Goal: Find specific page/section: Find specific page/section

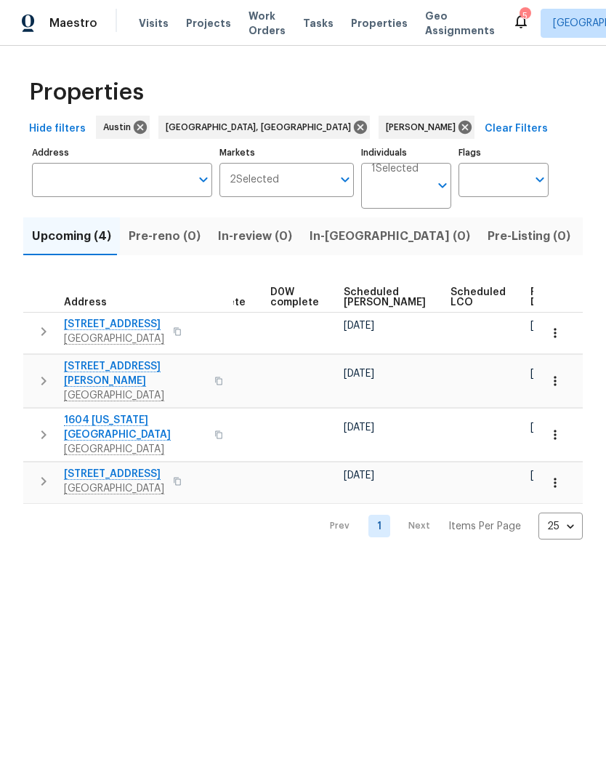
scroll to position [0, 364]
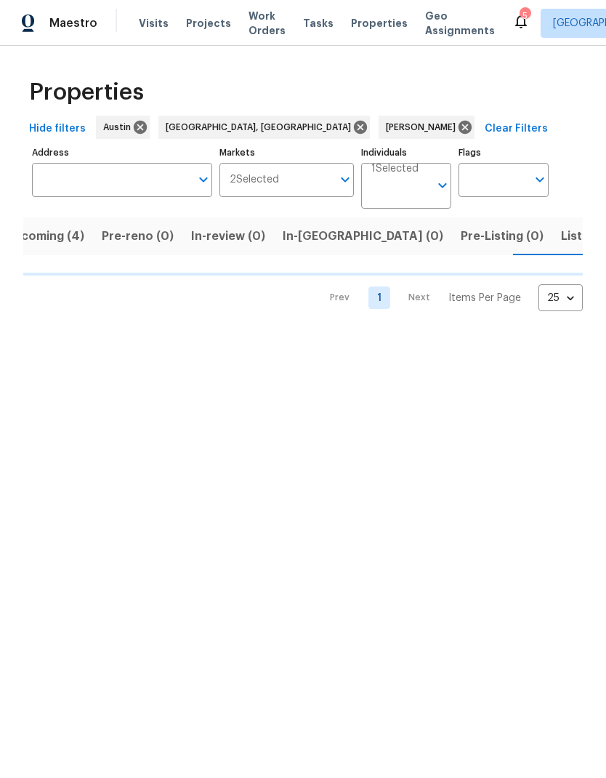
scroll to position [0, 29]
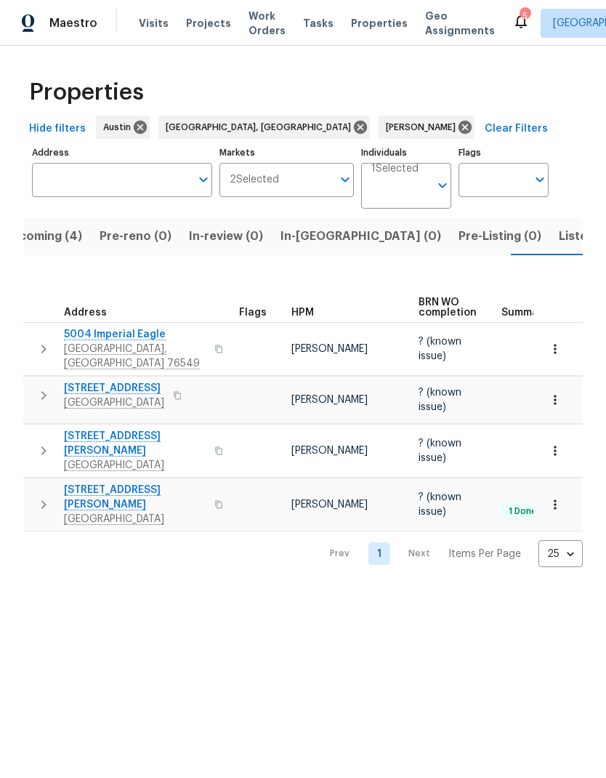
click at [434, 590] on html "Maestro Visits Projects Work Orders Tasks Properties Geo Assignments 5 [GEOGRAP…" at bounding box center [303, 295] width 606 height 590
click at [550, 249] on button "Listed (13)" at bounding box center [588, 236] width 77 height 38
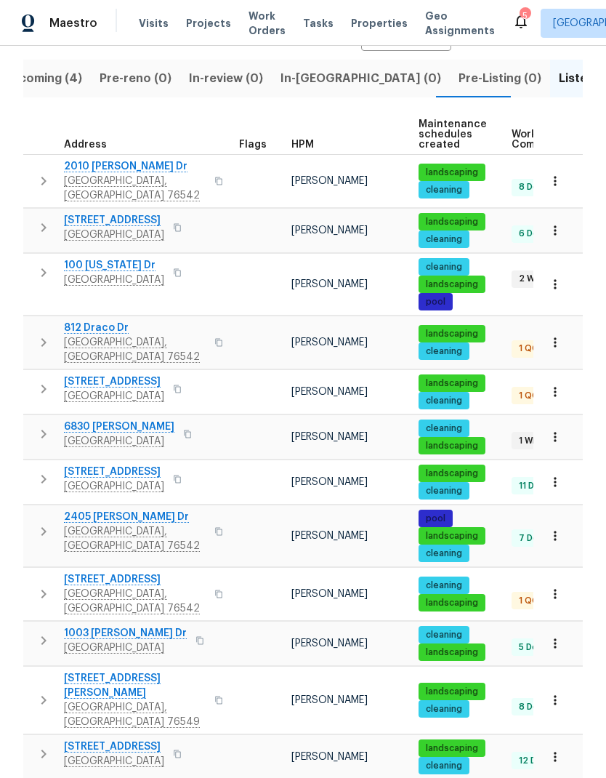
scroll to position [156, 0]
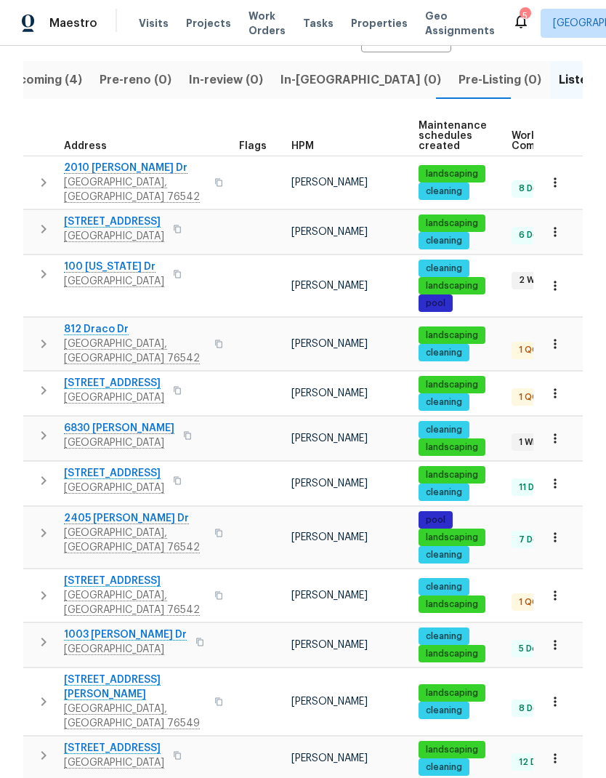
click at [118, 466] on span "[STREET_ADDRESS]" at bounding box center [114, 473] width 100 height 15
click at [560, 476] on icon "button" at bounding box center [555, 483] width 15 height 15
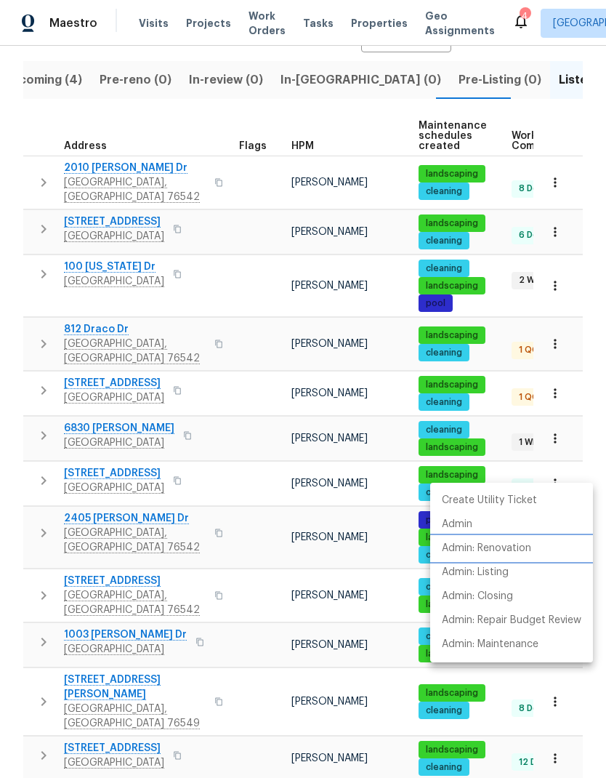
click at [523, 547] on p "Admin: Renovation" at bounding box center [486, 548] width 89 height 15
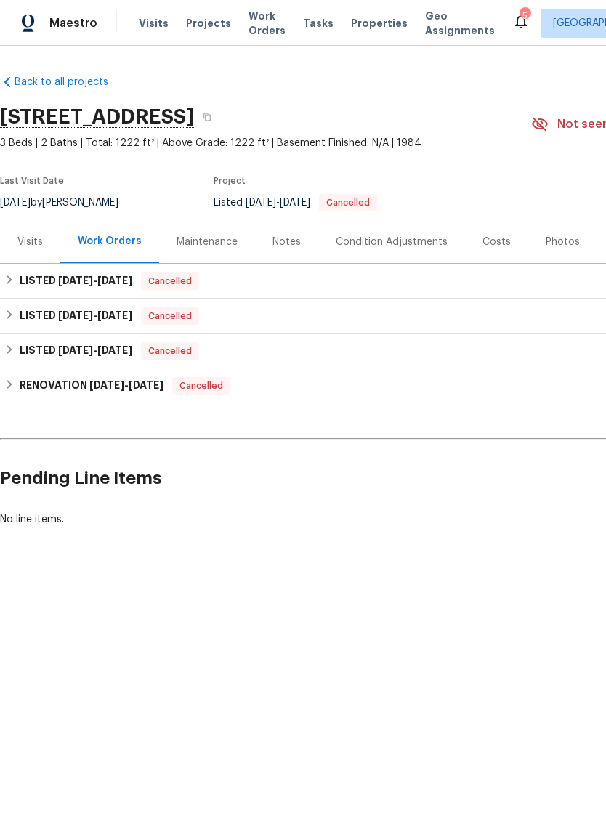
click at [41, 238] on div "Visits" at bounding box center [29, 242] width 25 height 15
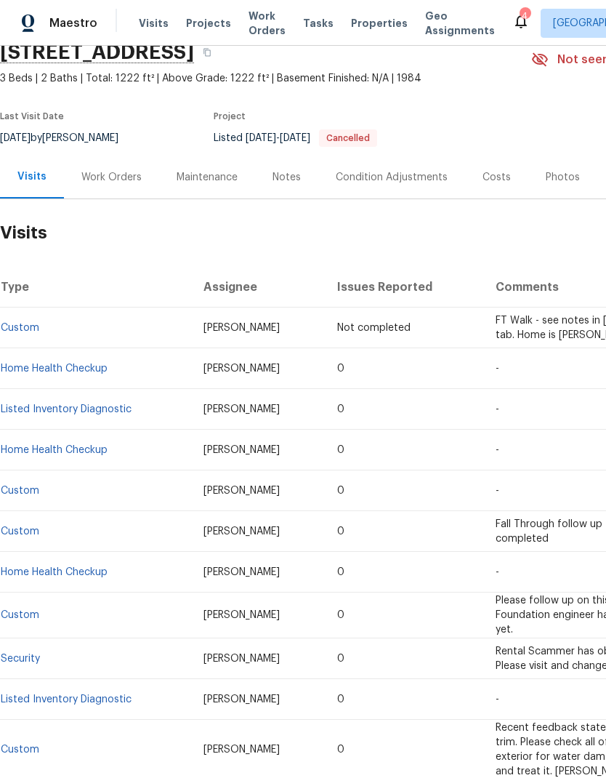
scroll to position [65, 0]
click at [127, 174] on div "Work Orders" at bounding box center [111, 177] width 60 height 15
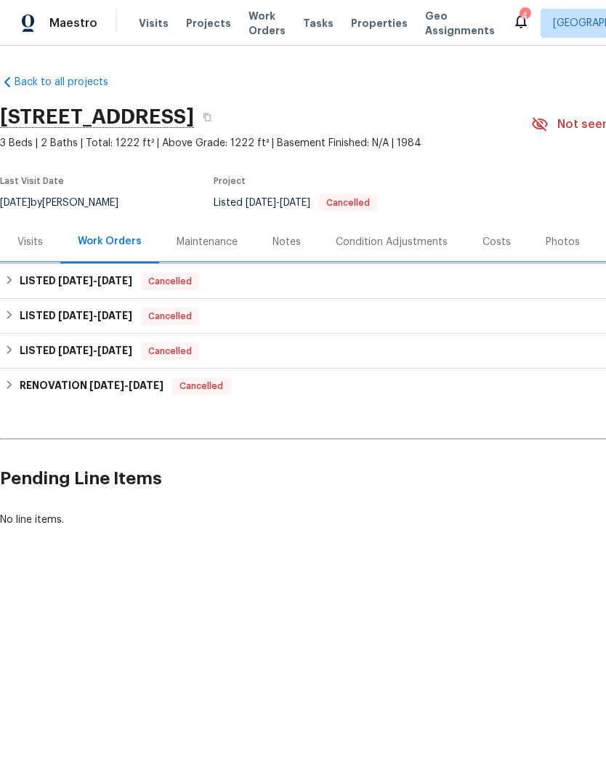
click at [58, 275] on span "7/29/25" at bounding box center [75, 280] width 35 height 10
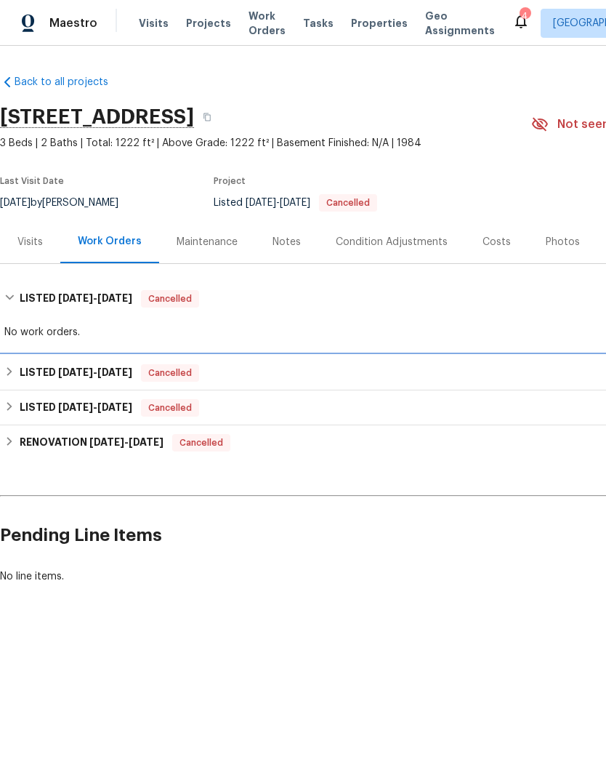
click at [55, 355] on div "LISTED 3/10/25 - 5/31/25 Cancelled" at bounding box center [410, 372] width 821 height 35
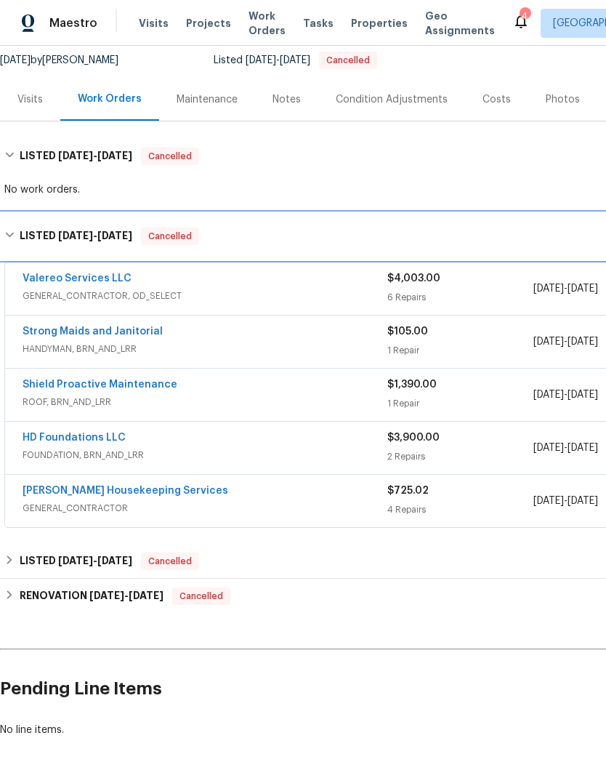
scroll to position [142, 0]
